Goal: Navigation & Orientation: Find specific page/section

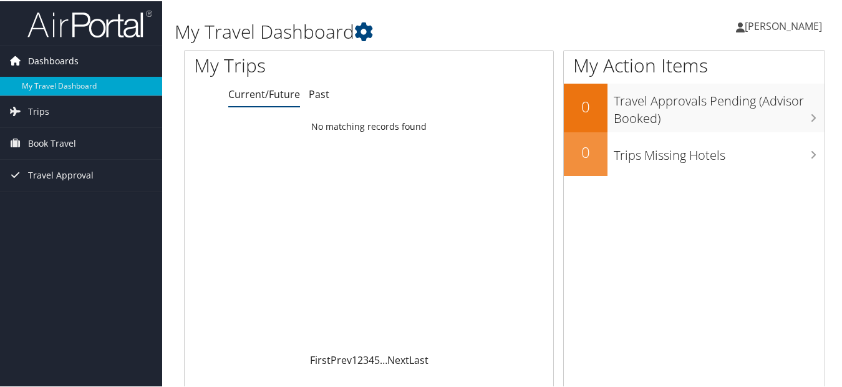
click at [61, 63] on span "Dashboards" at bounding box center [53, 59] width 51 height 31
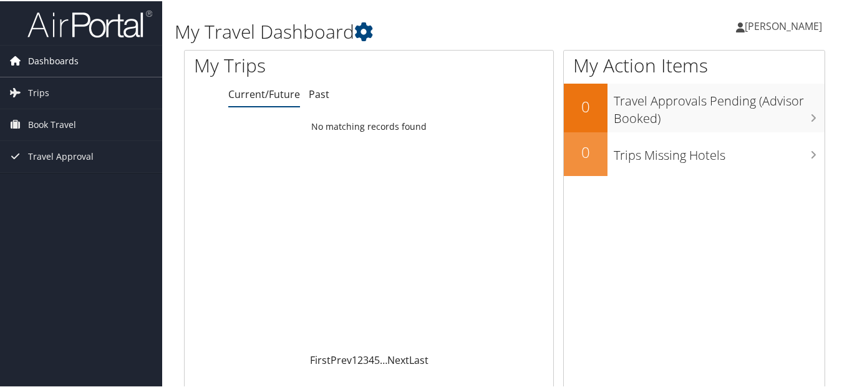
click at [61, 63] on span "Dashboards" at bounding box center [53, 59] width 51 height 31
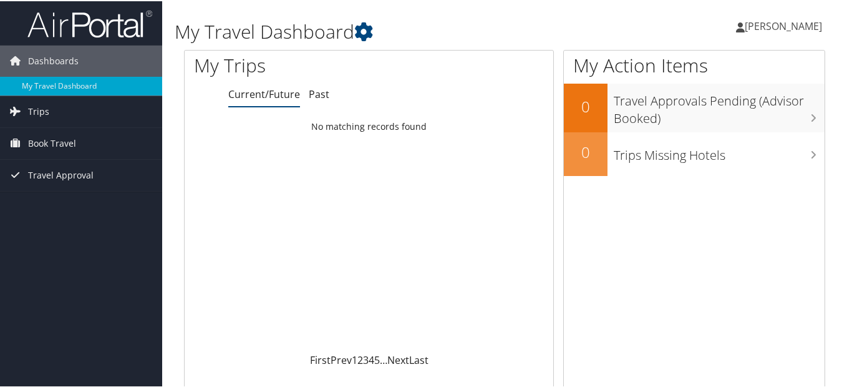
click at [788, 23] on span "[PERSON_NAME]" at bounding box center [783, 25] width 77 height 14
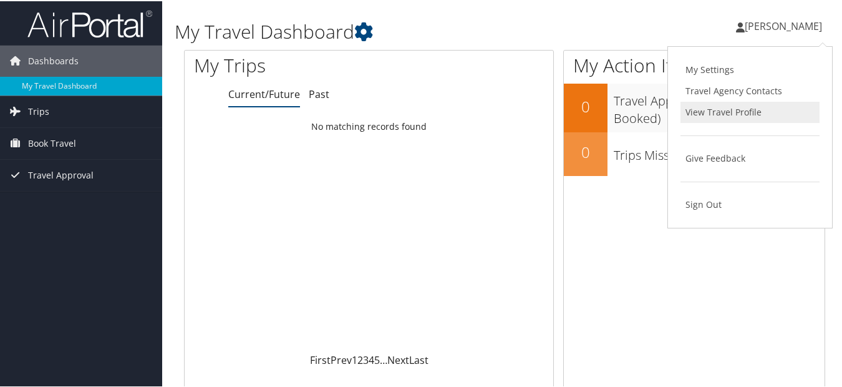
click at [726, 110] on link "View Travel Profile" at bounding box center [750, 110] width 139 height 21
